Goal: Information Seeking & Learning: Learn about a topic

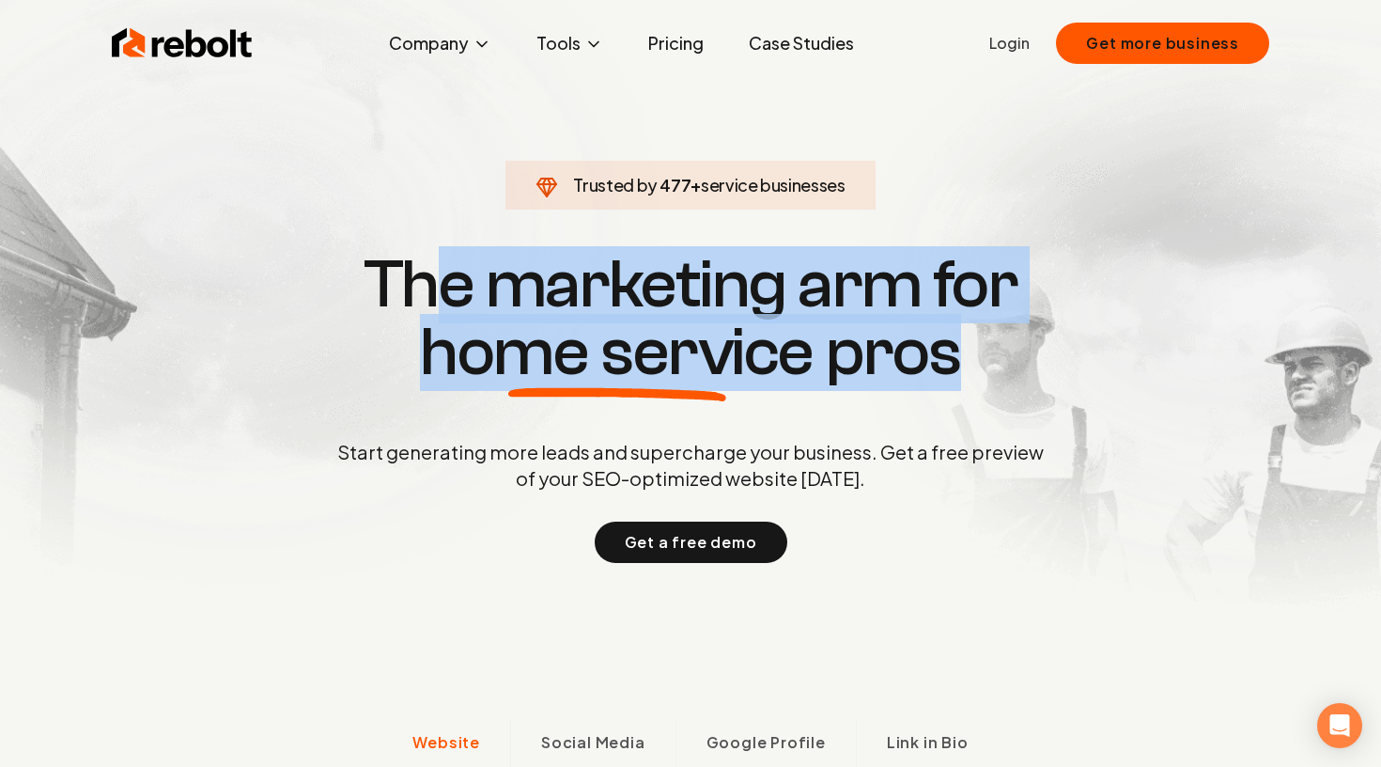
drag, startPoint x: 982, startPoint y: 338, endPoint x: 421, endPoint y: 290, distance: 562.9
click at [421, 291] on h1 "The marketing arm for home service pros" at bounding box center [691, 318] width 902 height 135
click at [421, 290] on h1 "The marketing arm for home service pros" at bounding box center [691, 318] width 902 height 135
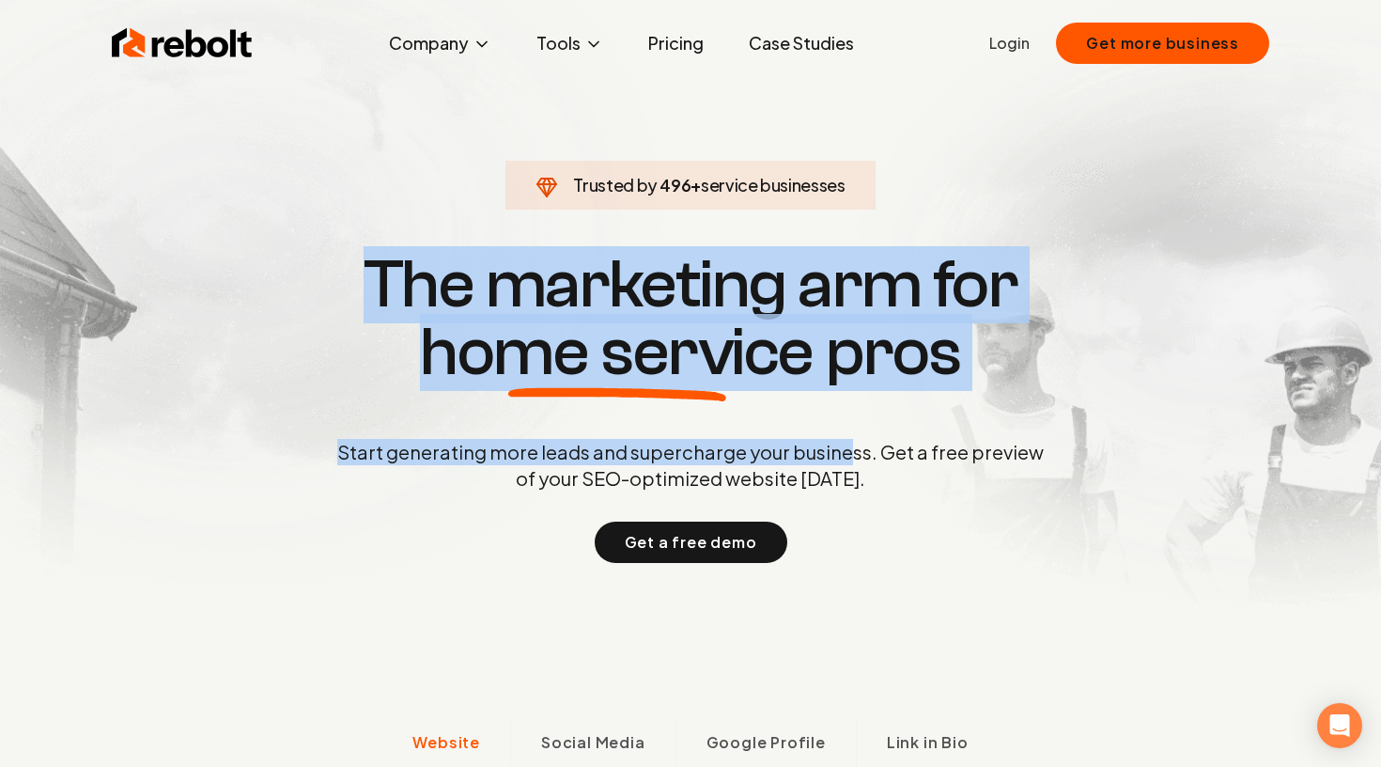
drag, startPoint x: 382, startPoint y: 265, endPoint x: 843, endPoint y: 449, distance: 495.8
click at [844, 449] on div "Trusted by 496 + service businesses The marketing arm for home service pros Sta…" at bounding box center [691, 405] width 932 height 316
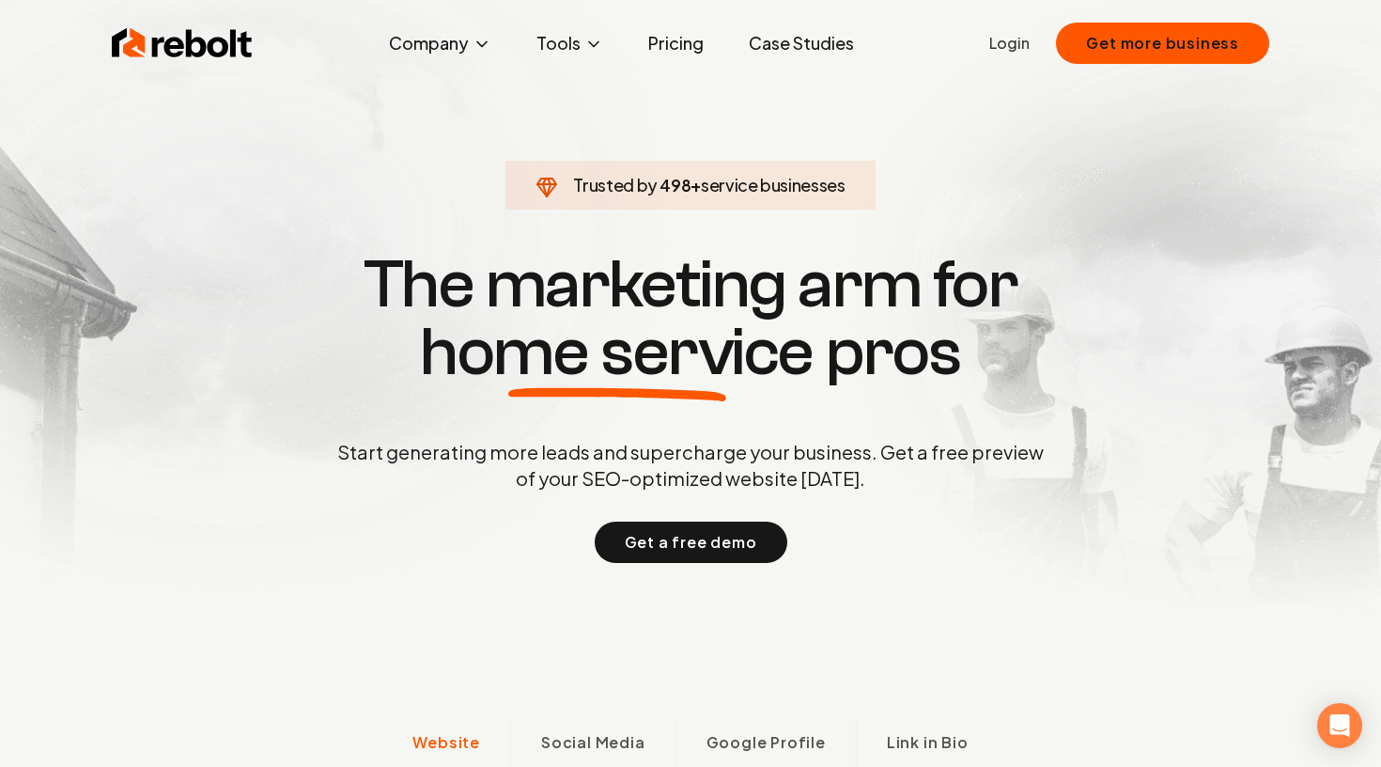
click at [842, 479] on p "Start generating more leads and supercharge your business. Get a free preview o…" at bounding box center [691, 465] width 714 height 53
click at [660, 53] on link "Pricing" at bounding box center [675, 43] width 85 height 38
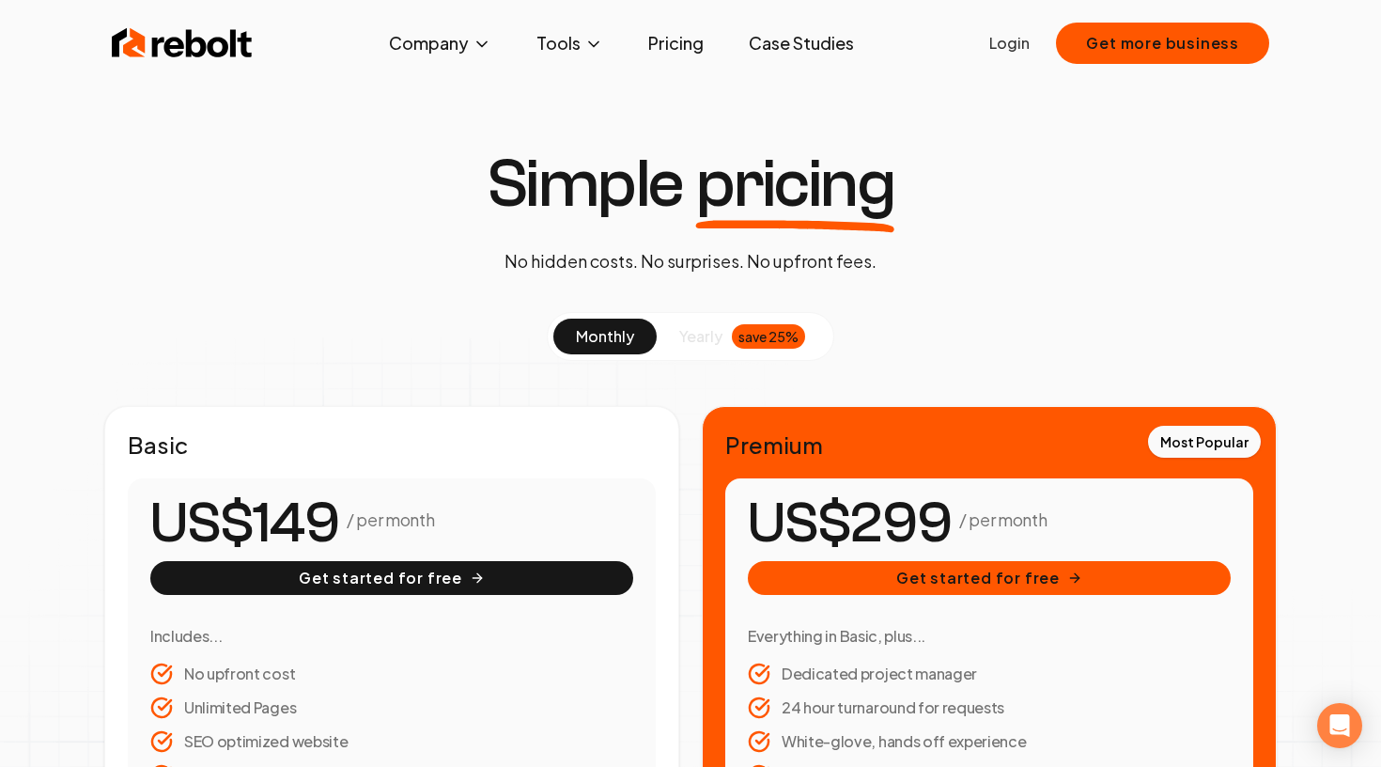
click at [963, 229] on div "Simple pricing No hidden costs. No surprises. No upfront fees. monthly yearly s…" at bounding box center [690, 738] width 1381 height 1176
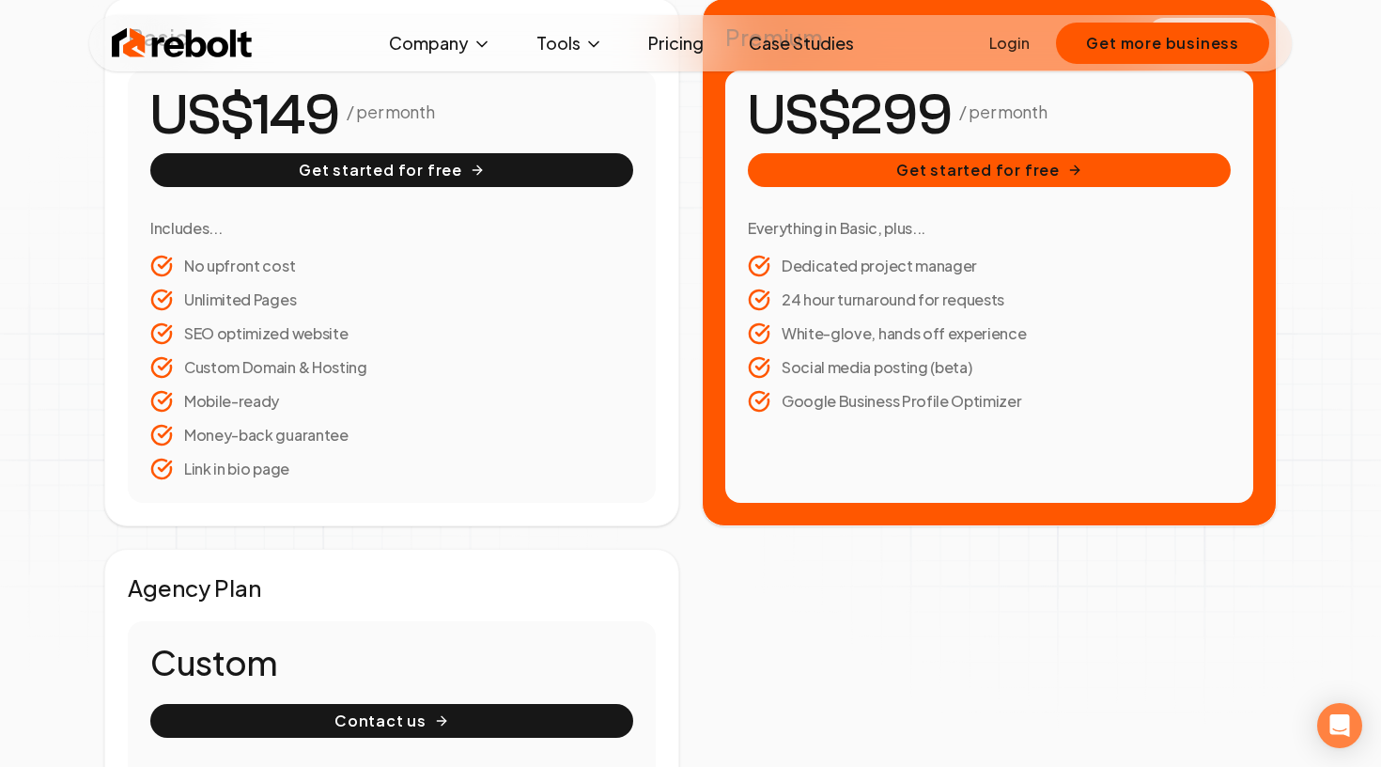
scroll to position [405, 0]
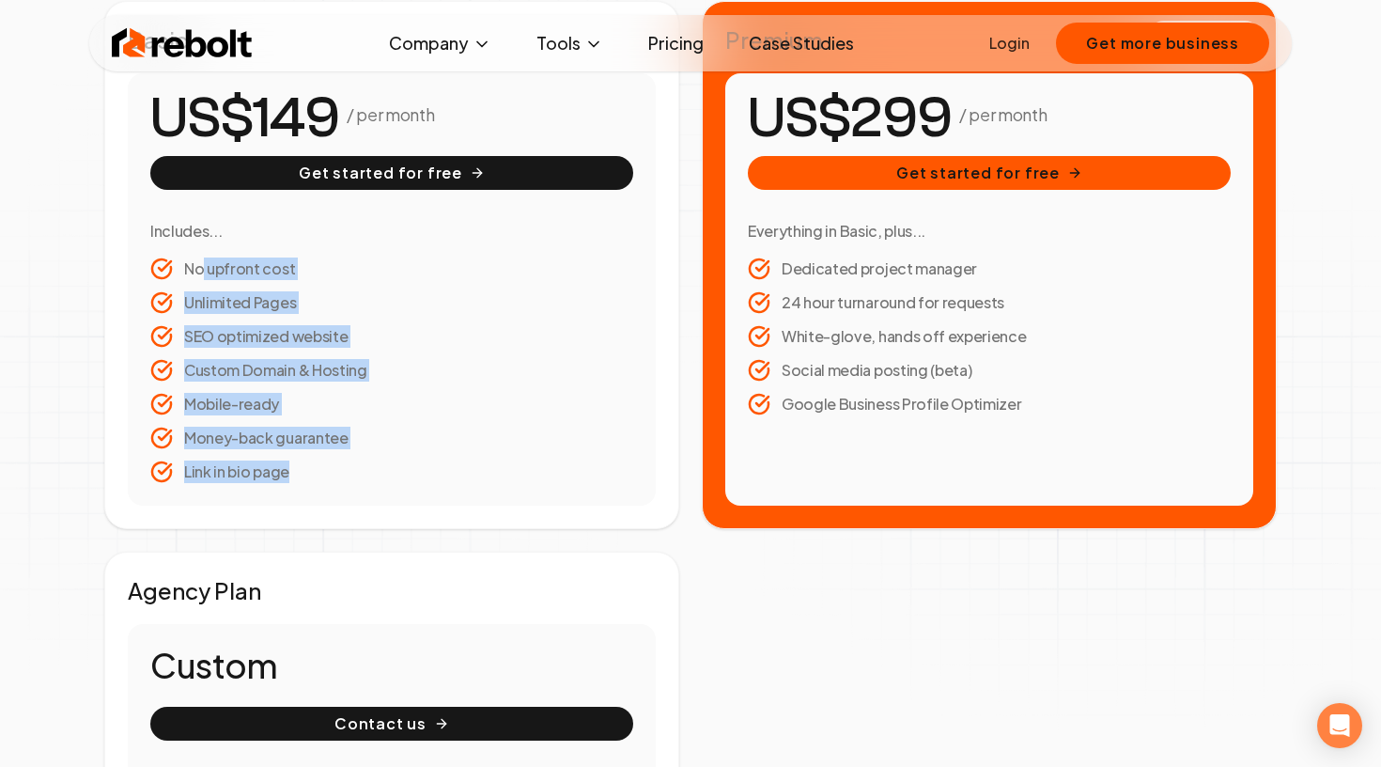
drag, startPoint x: 204, startPoint y: 266, endPoint x: 322, endPoint y: 484, distance: 248.0
click at [322, 486] on div "/ per month Get started for free Includes... No upfront cost Unlimited Pages SE…" at bounding box center [392, 289] width 528 height 432
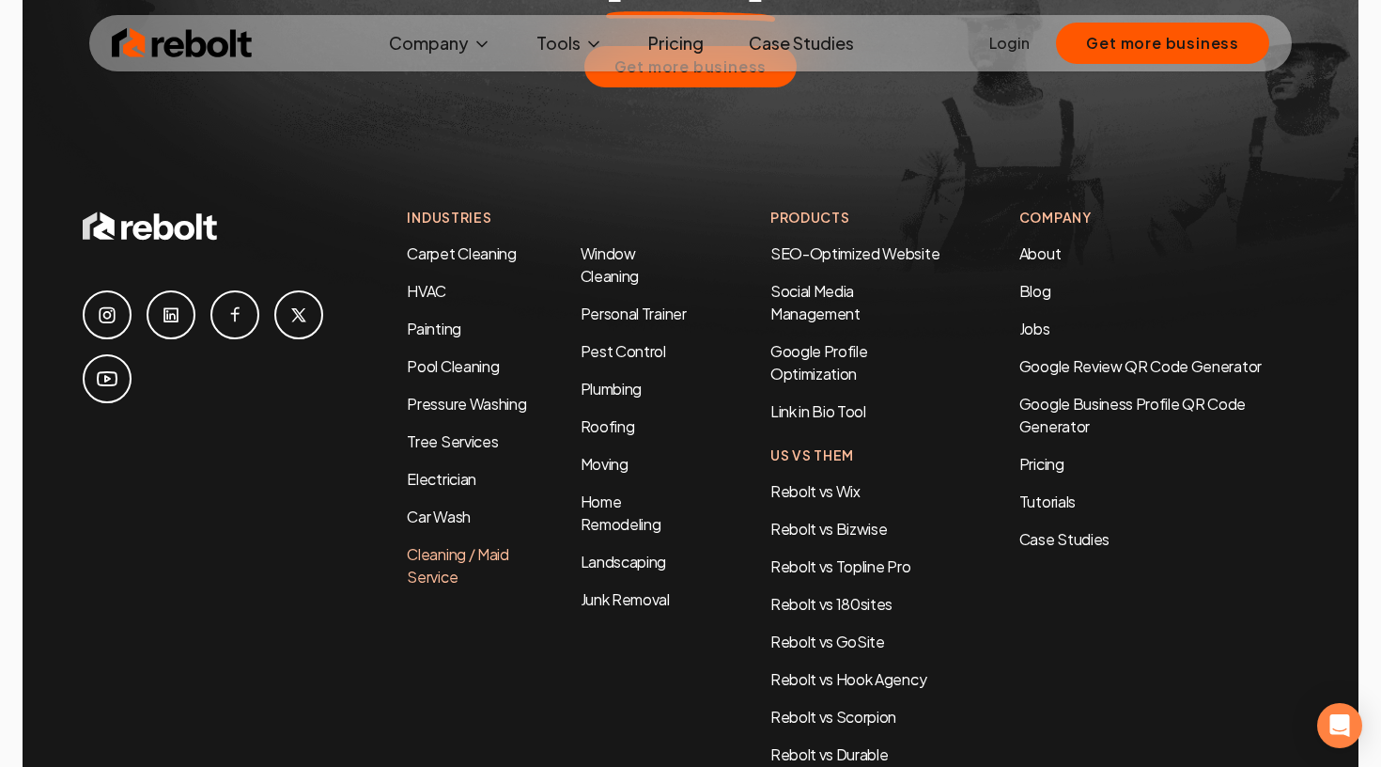
scroll to position [4028, 0]
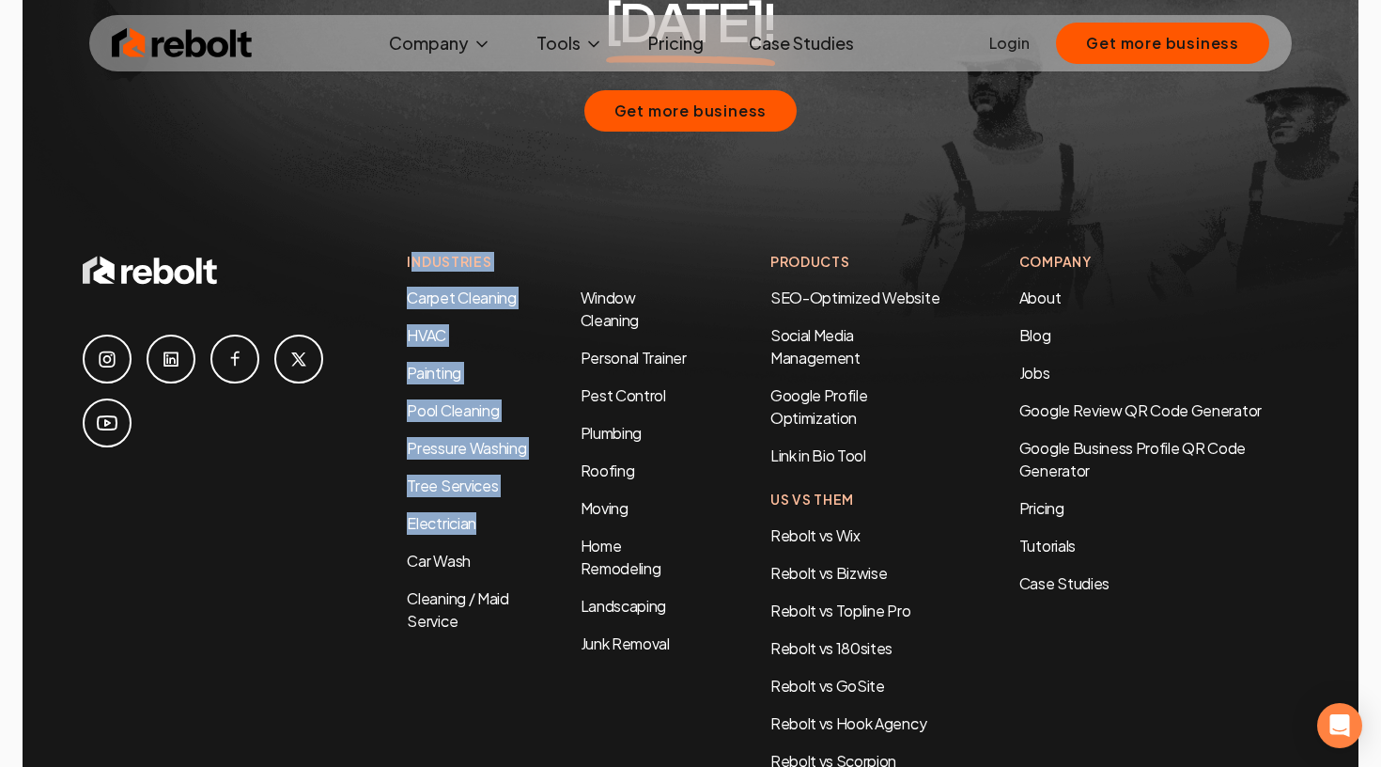
drag, startPoint x: 408, startPoint y: 207, endPoint x: 557, endPoint y: 471, distance: 303.3
click at [561, 472] on div "Industries Carpet Cleaning HVAC Painting Pool Cleaning Pressure Washing Tree Se…" at bounding box center [550, 531] width 287 height 558
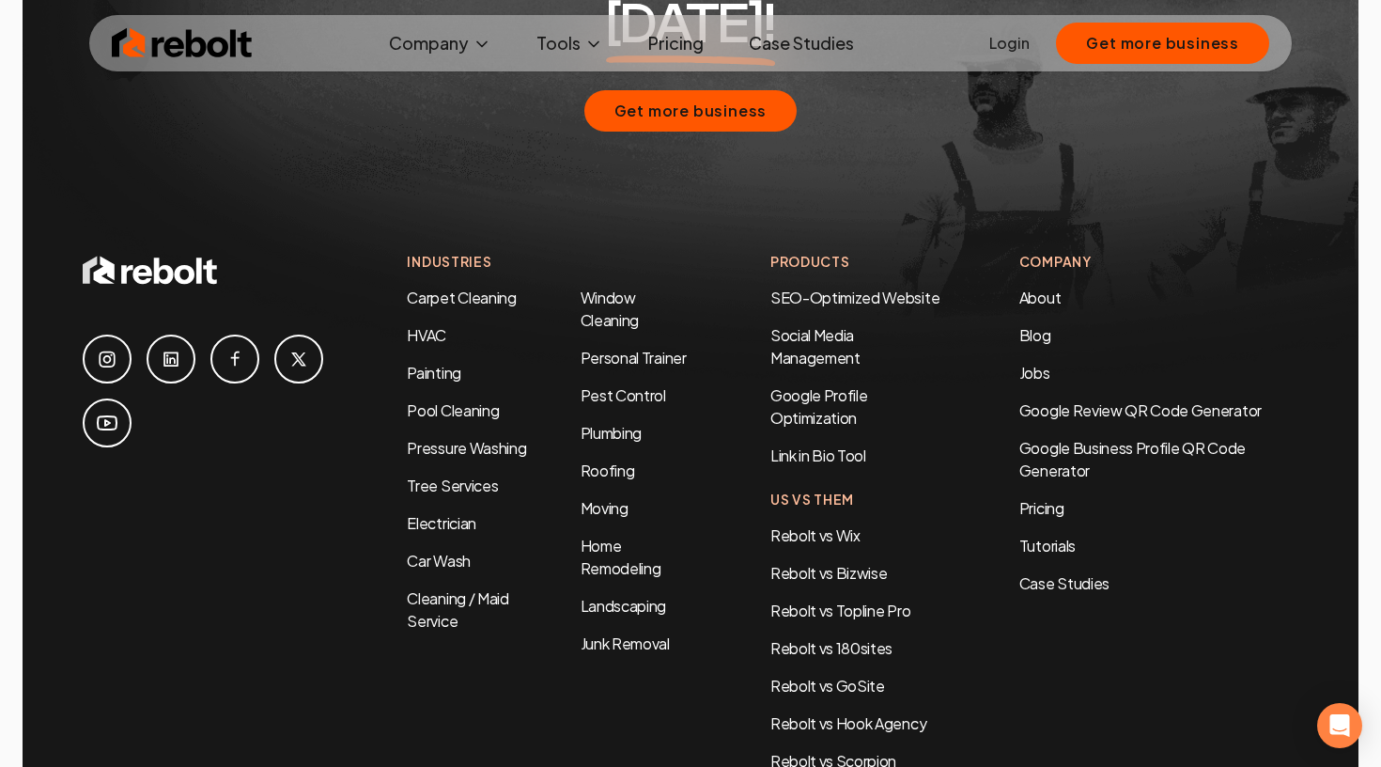
click at [693, 730] on div "Industries Carpet Cleaning HVAC Painting Pool Cleaning Pressure Washing Tree Se…" at bounding box center [550, 531] width 287 height 558
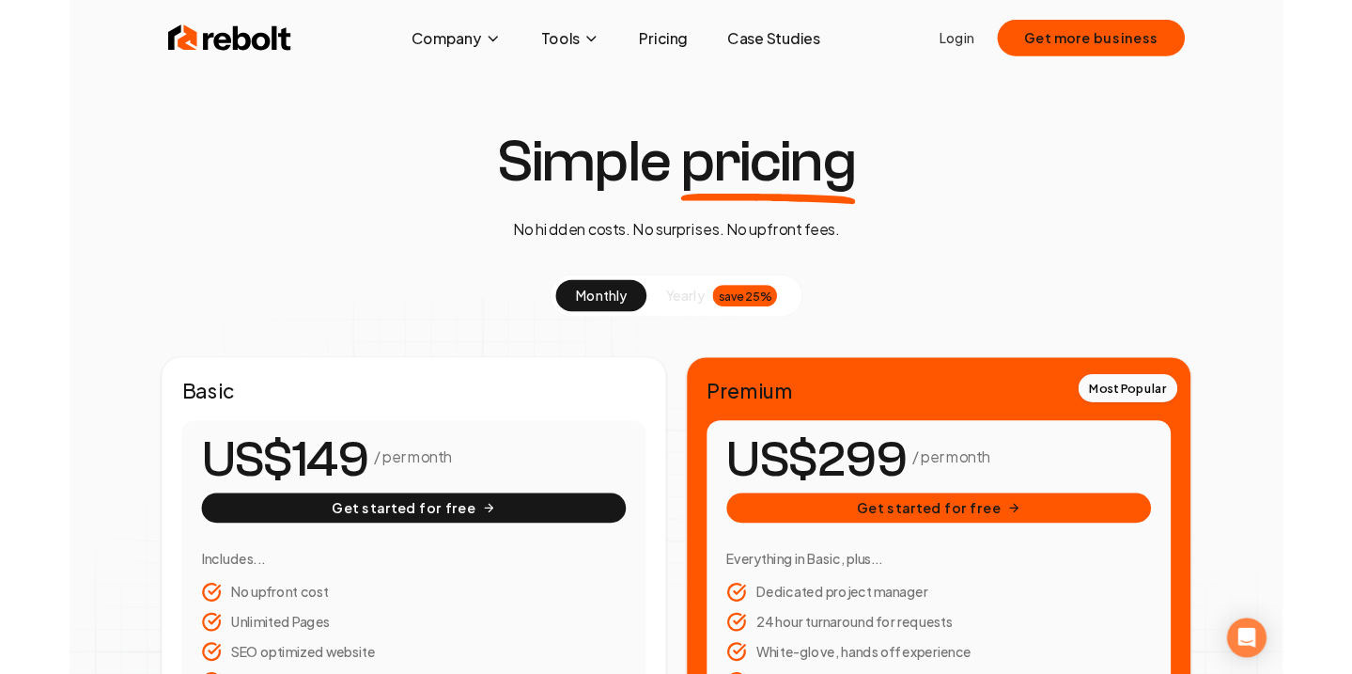
scroll to position [0, 0]
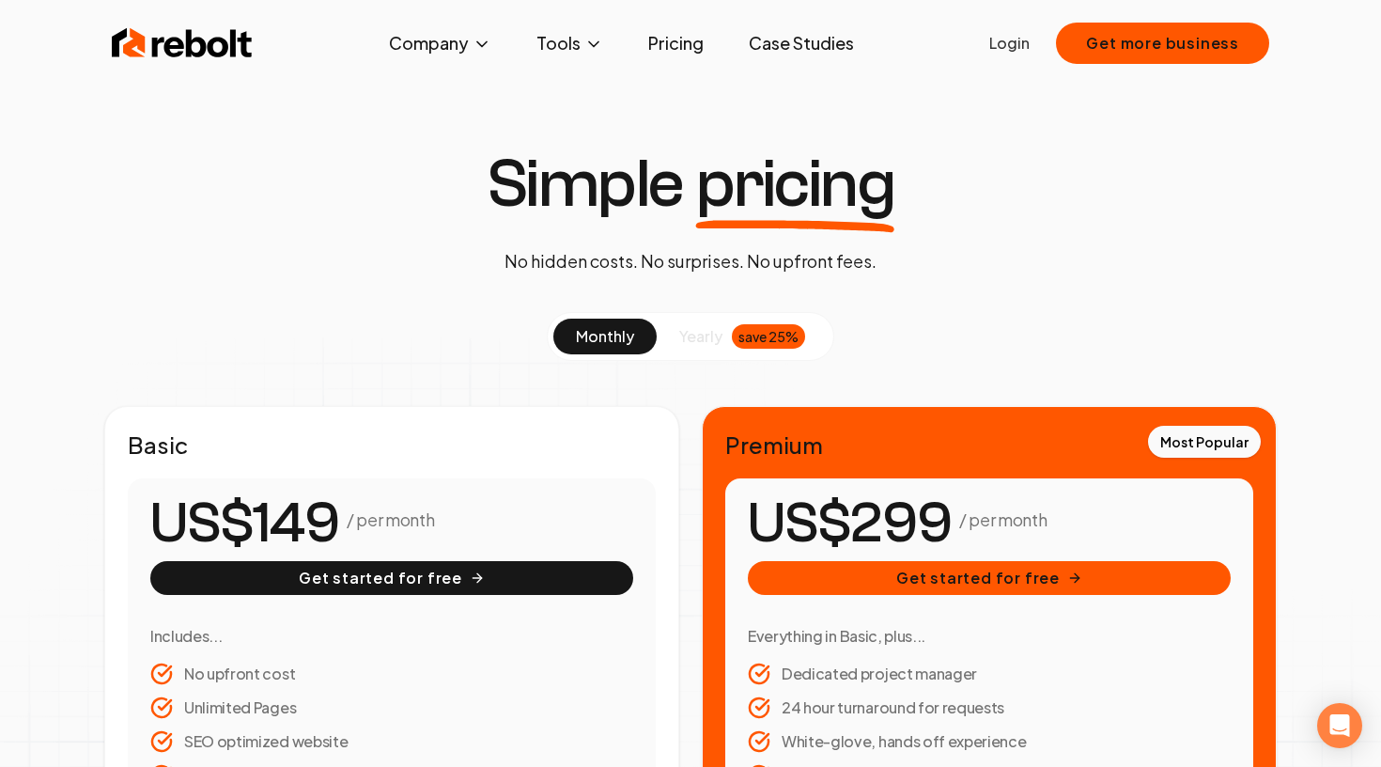
click at [670, 47] on link "Pricing" at bounding box center [675, 43] width 85 height 38
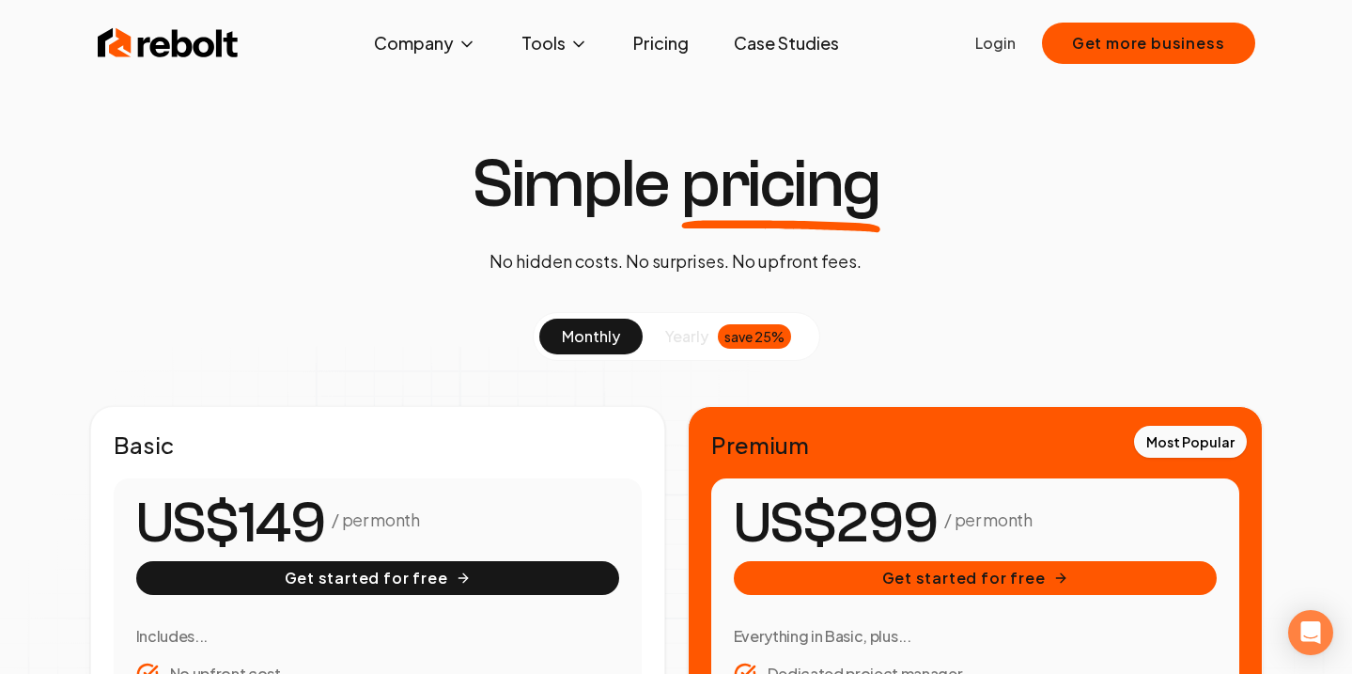
click at [179, 43] on img at bounding box center [168, 43] width 141 height 38
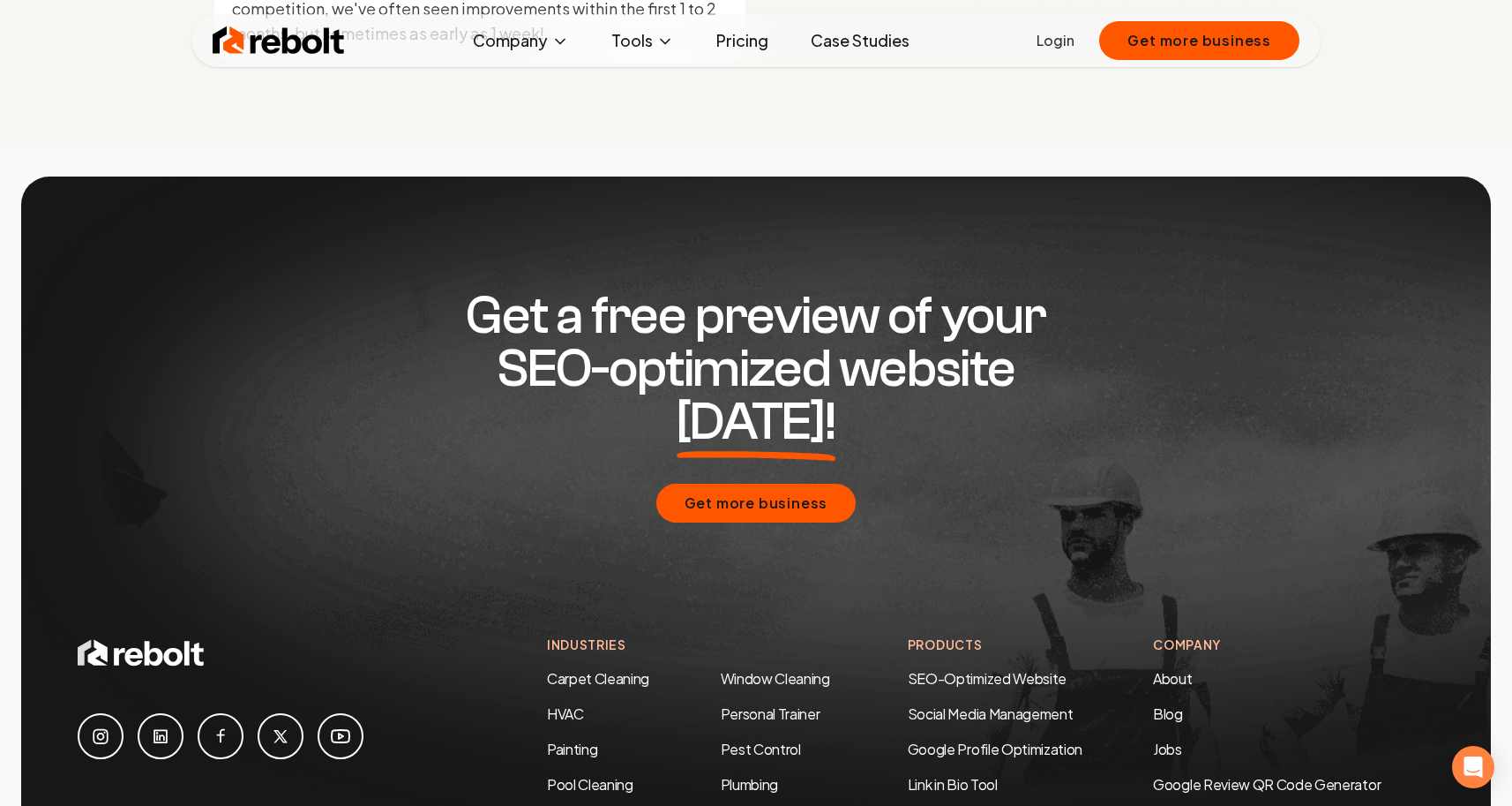
scroll to position [8546, 0]
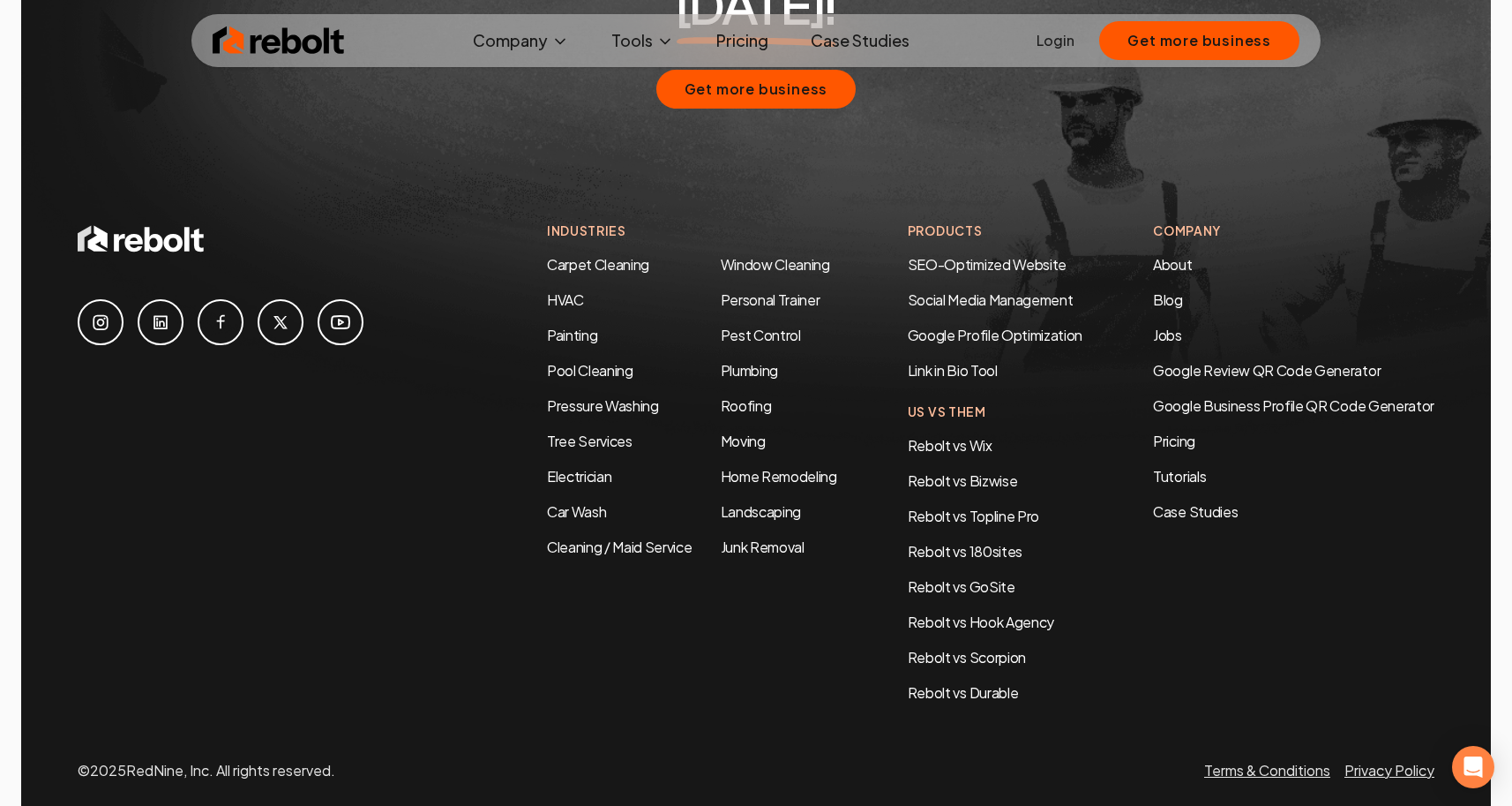
click at [158, 315] on icon at bounding box center [160, 321] width 14 height 14
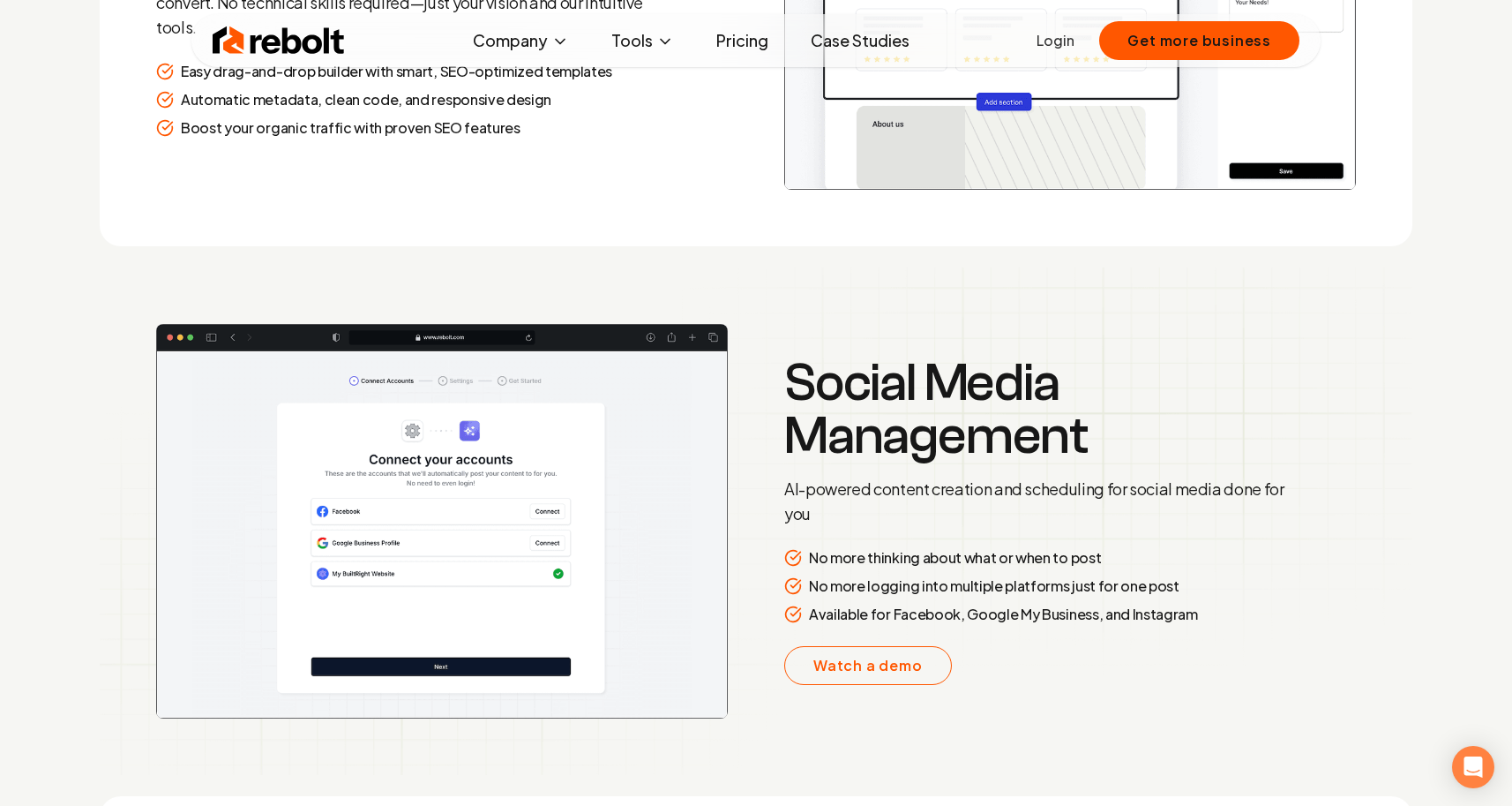
scroll to position [0, 0]
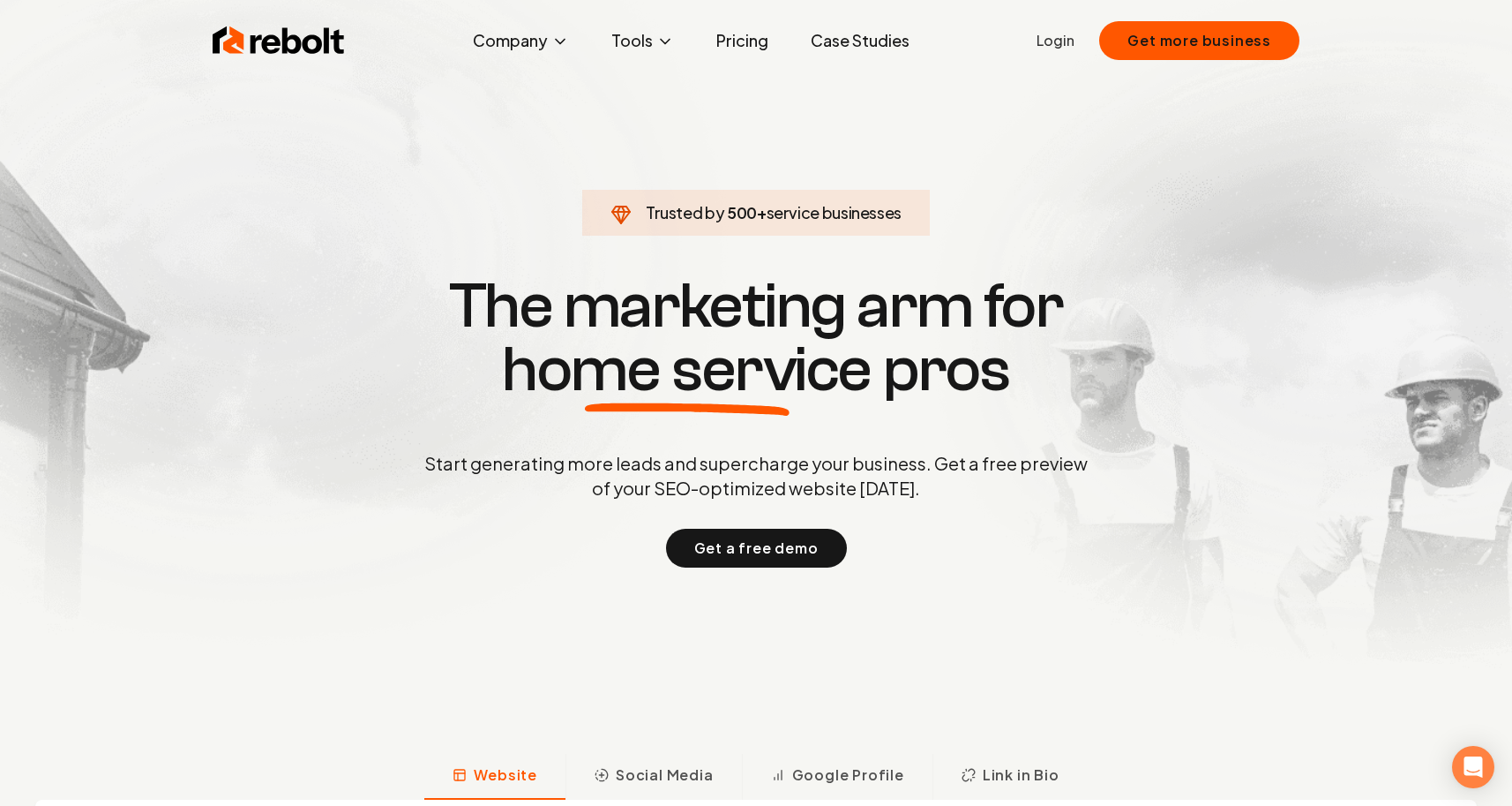
click at [738, 110] on section "Trusted by 500 + service businesses The marketing arm for home service pros Sta…" at bounding box center [756, 419] width 875 height 725
